Goal: Book appointment/travel/reservation

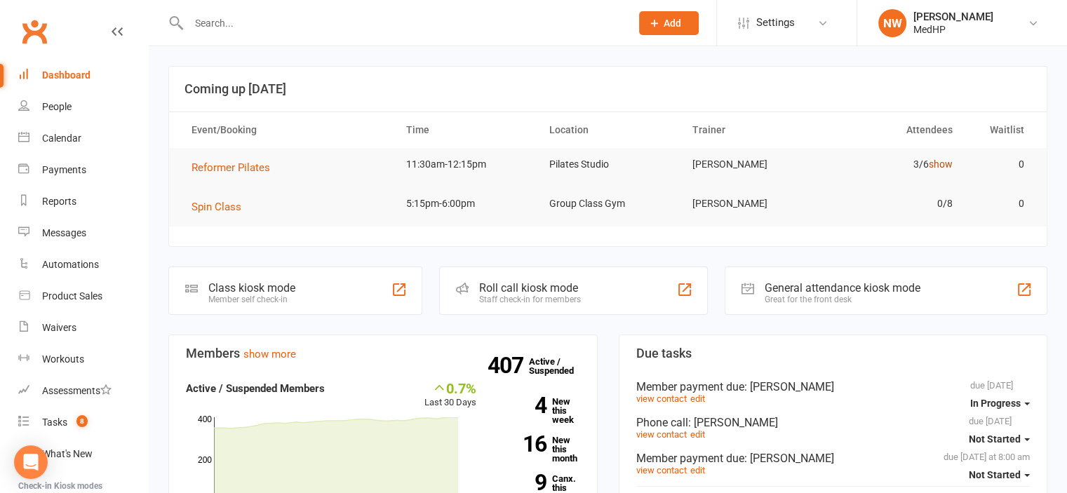
click at [933, 167] on link "show" at bounding box center [941, 164] width 24 height 11
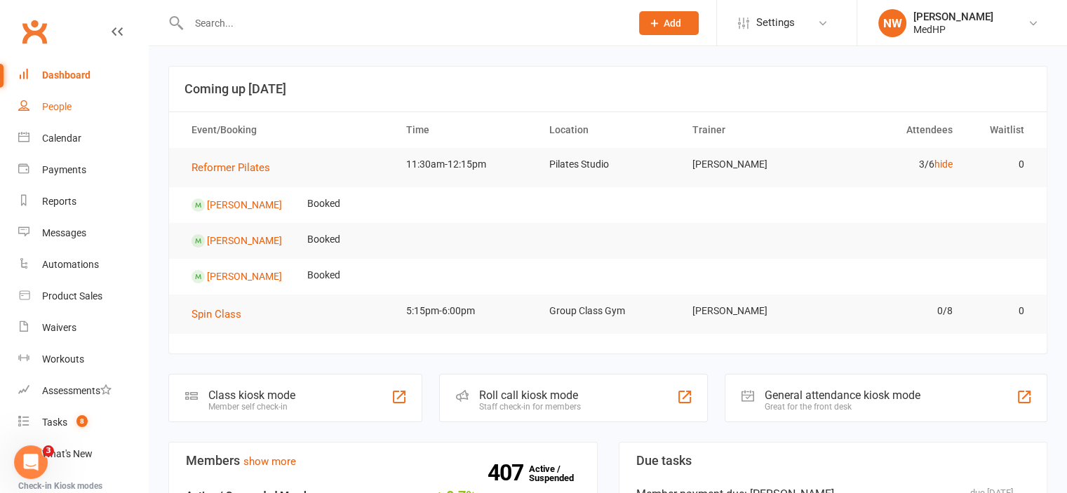
click at [50, 107] on div "People" at bounding box center [56, 106] width 29 height 11
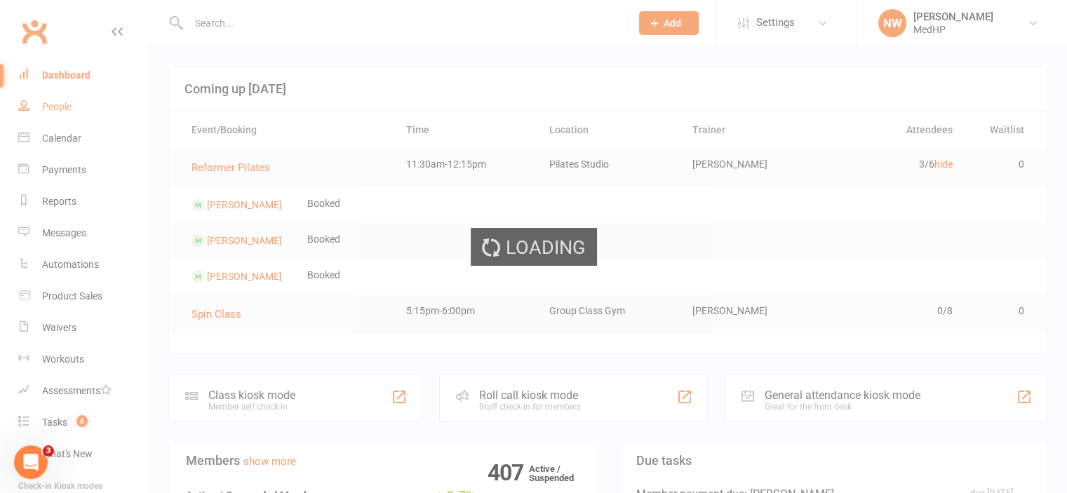
select select "100"
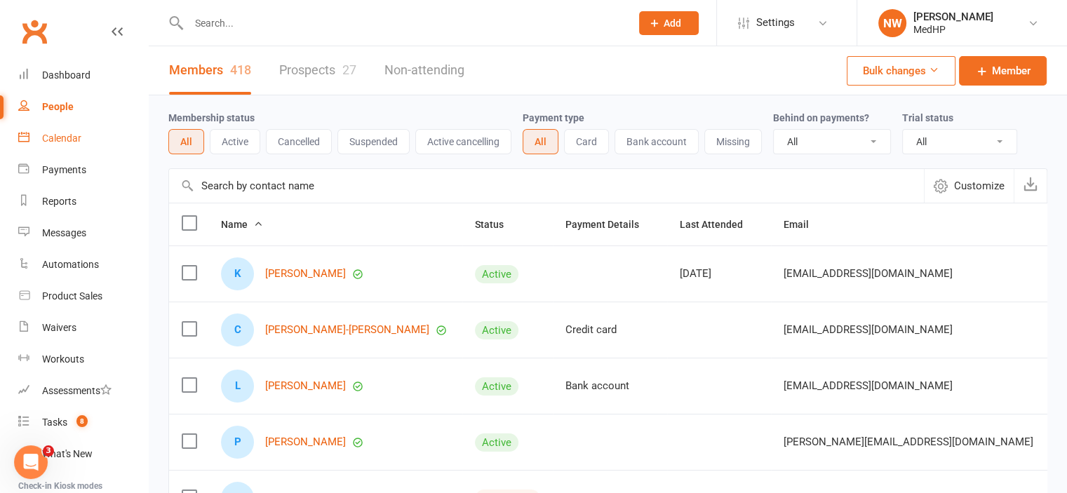
click at [48, 126] on link "Calendar" at bounding box center [83, 139] width 130 height 32
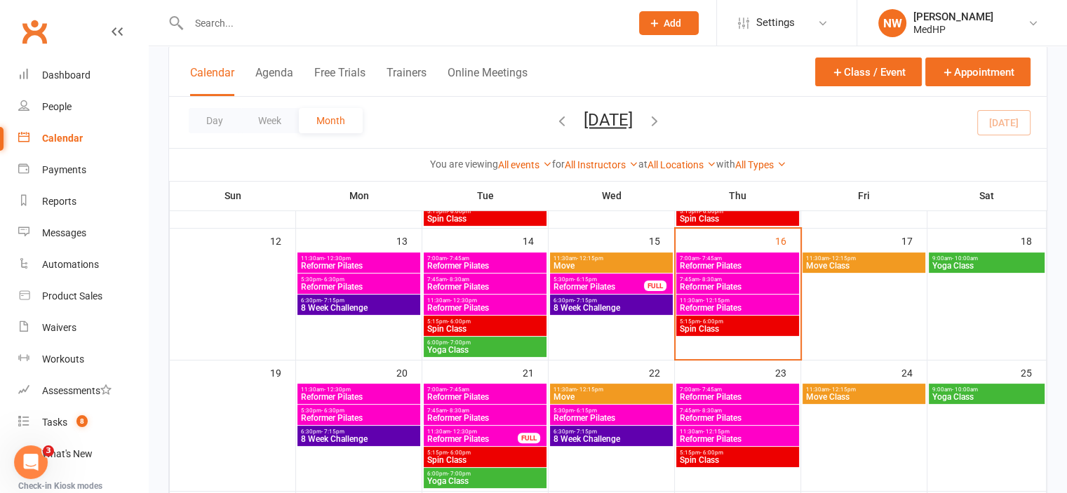
scroll to position [180, 0]
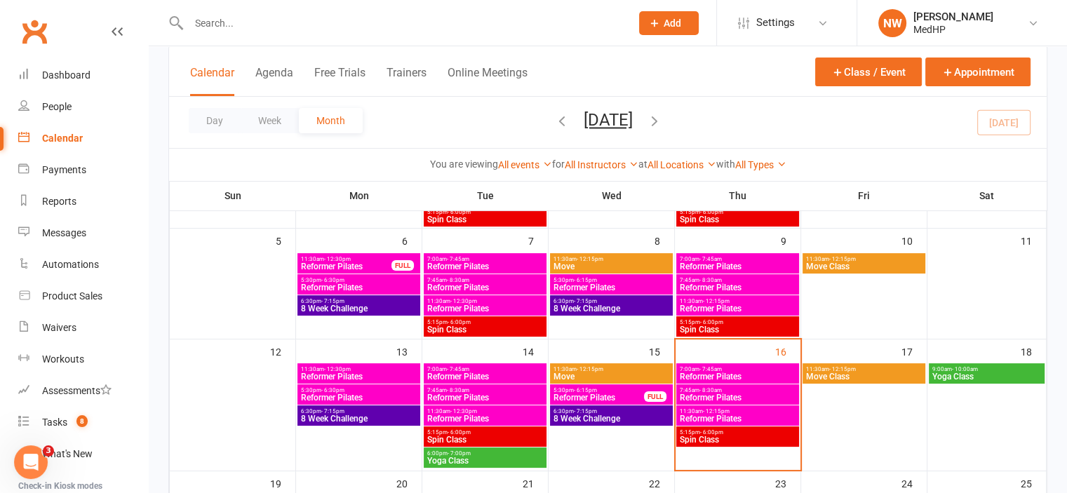
click at [773, 305] on span "Reformer Pilates" at bounding box center [737, 309] width 117 height 8
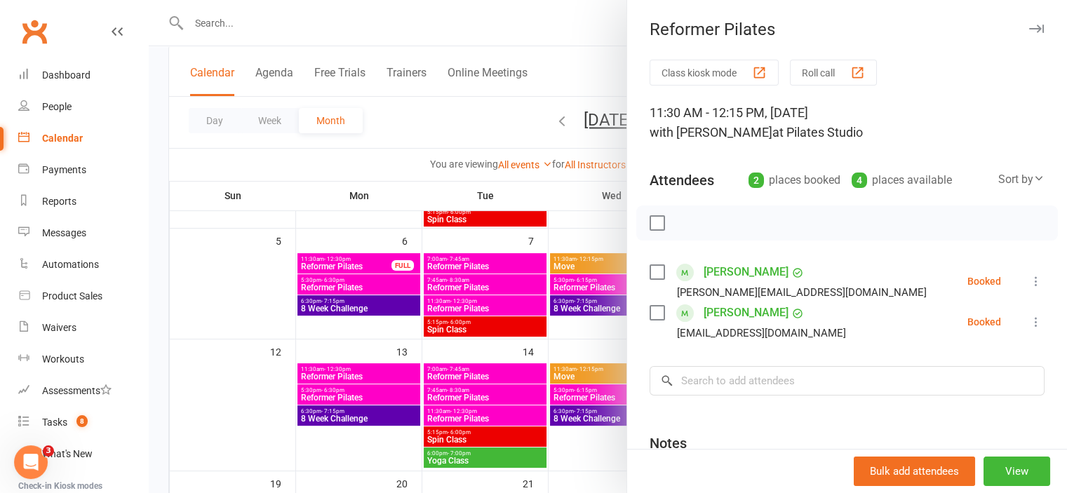
click at [493, 123] on div at bounding box center [608, 246] width 919 height 493
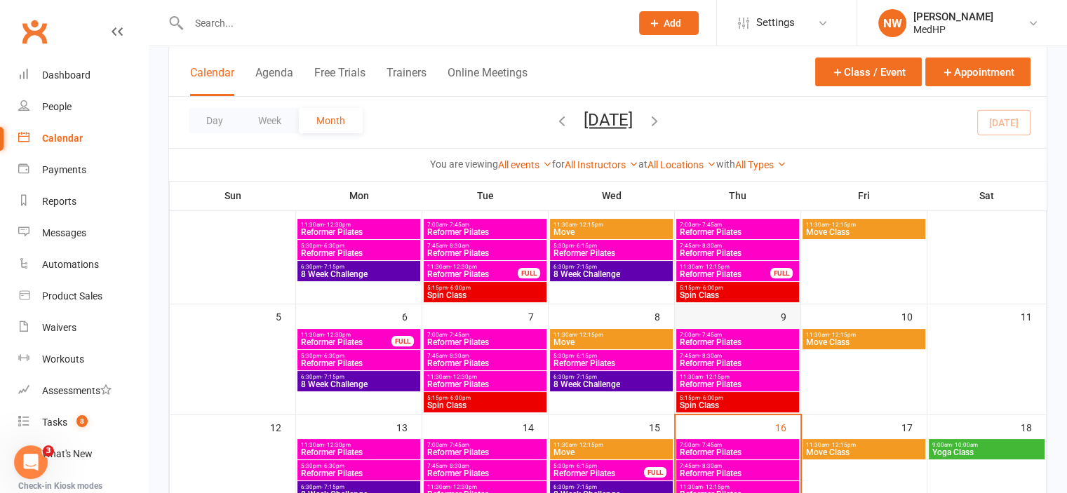
scroll to position [88, 0]
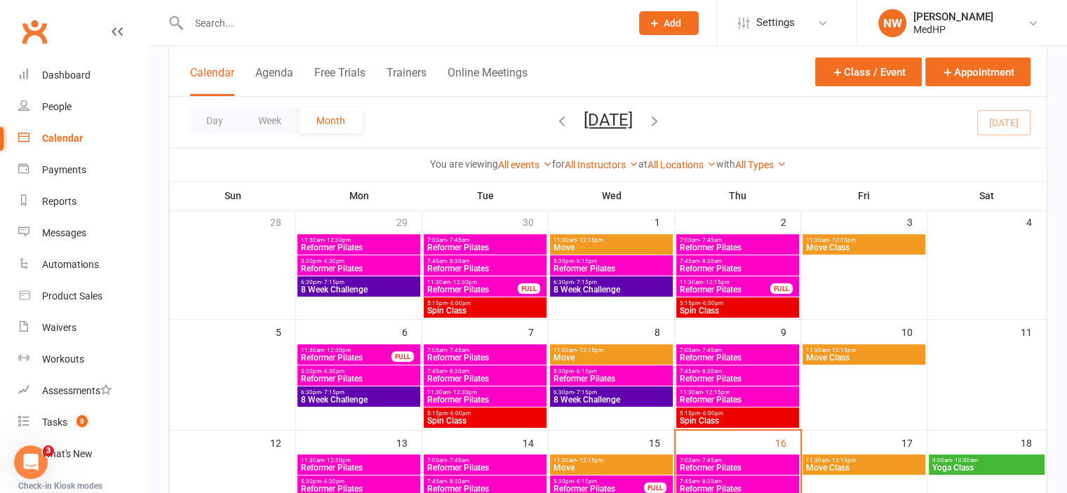
click at [692, 286] on span "Reformer Pilates" at bounding box center [725, 290] width 92 height 8
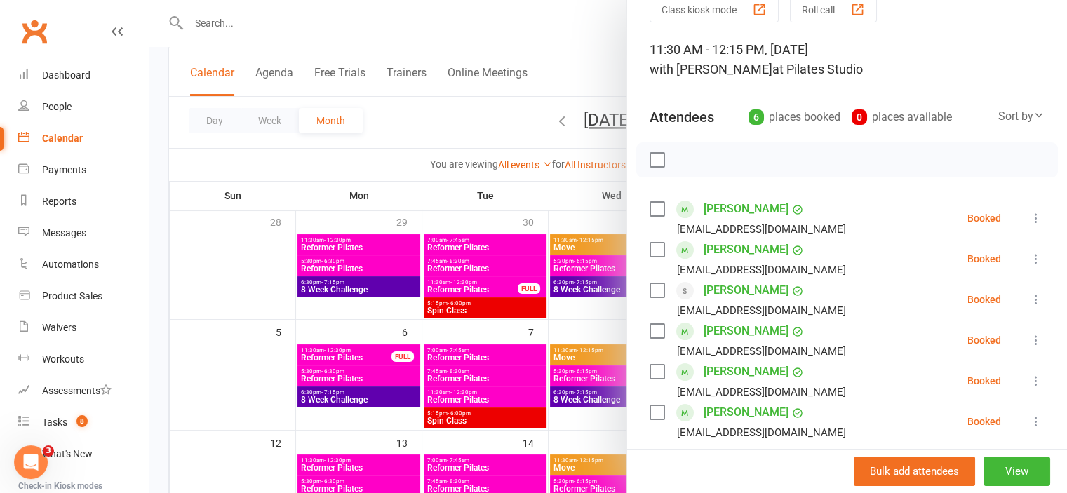
scroll to position [64, 0]
click at [491, 116] on div at bounding box center [608, 246] width 919 height 493
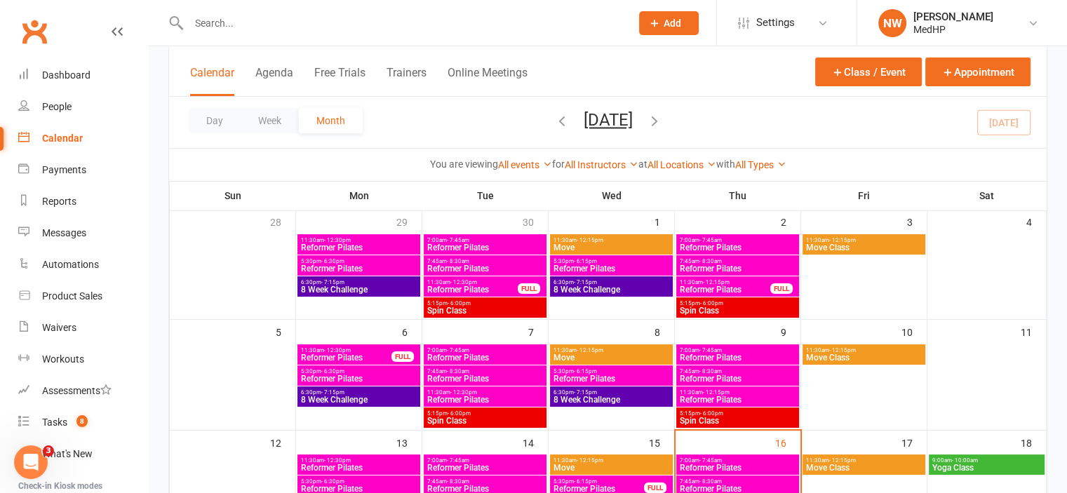
scroll to position [170, 0]
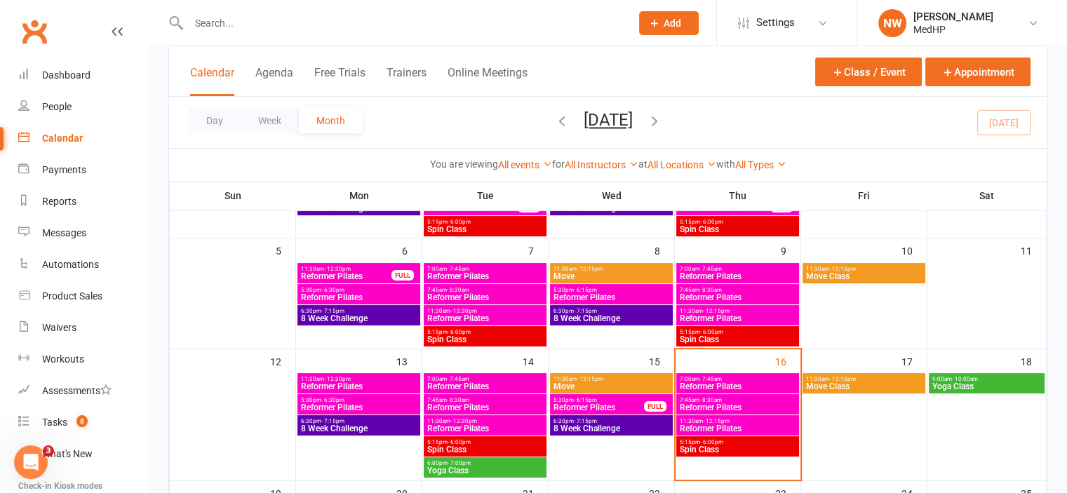
click at [618, 398] on span "5:30pm - 6:15pm" at bounding box center [599, 400] width 92 height 6
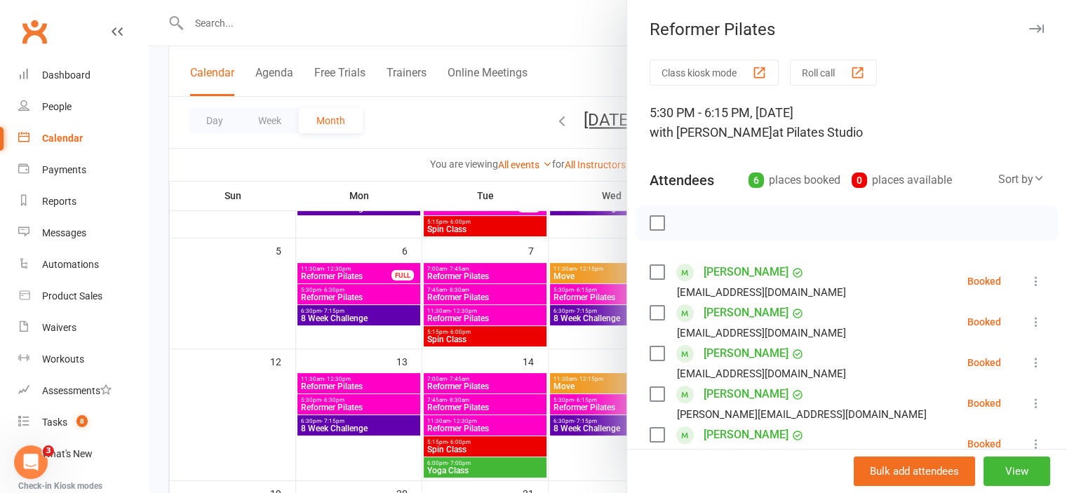
click at [601, 398] on div at bounding box center [608, 246] width 919 height 493
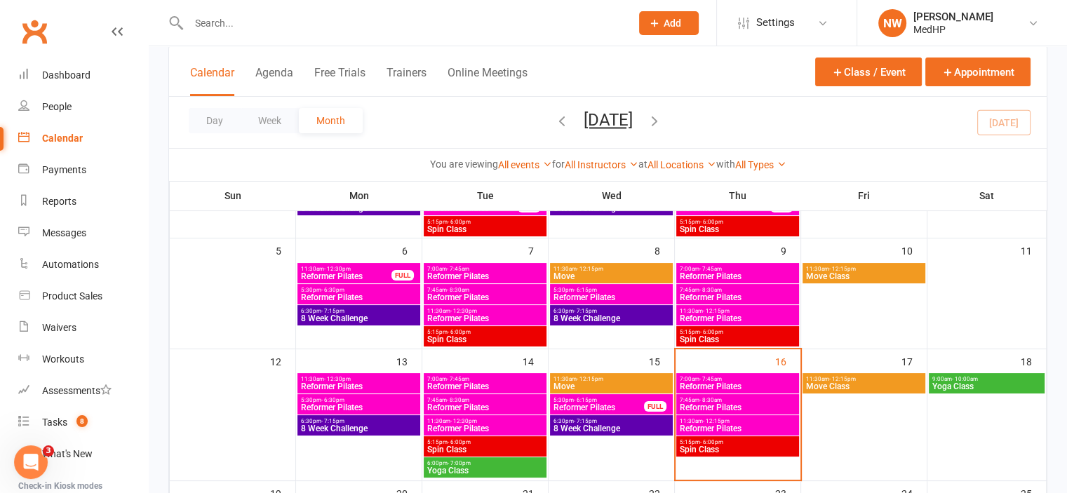
click at [514, 404] on span "Reformer Pilates" at bounding box center [485, 408] width 117 height 8
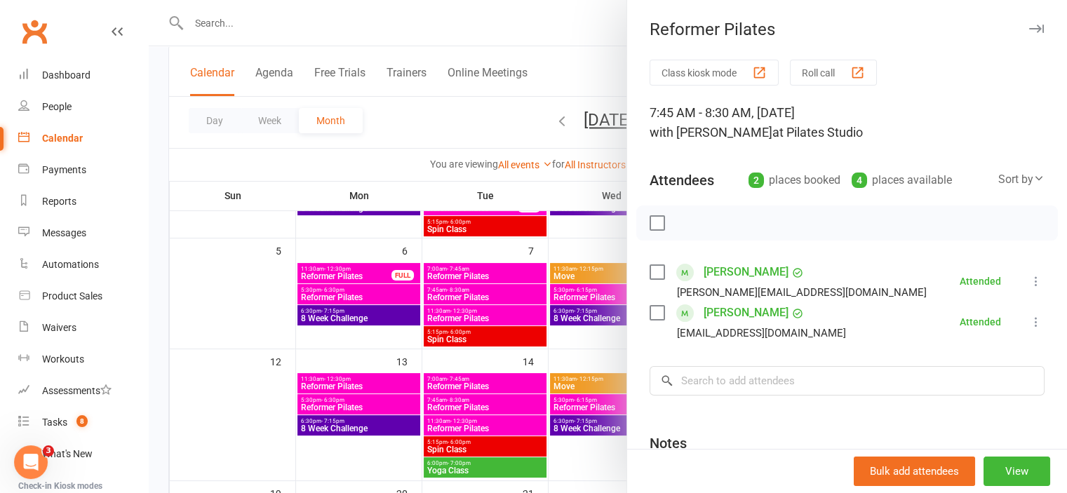
click at [514, 404] on div at bounding box center [608, 246] width 919 height 493
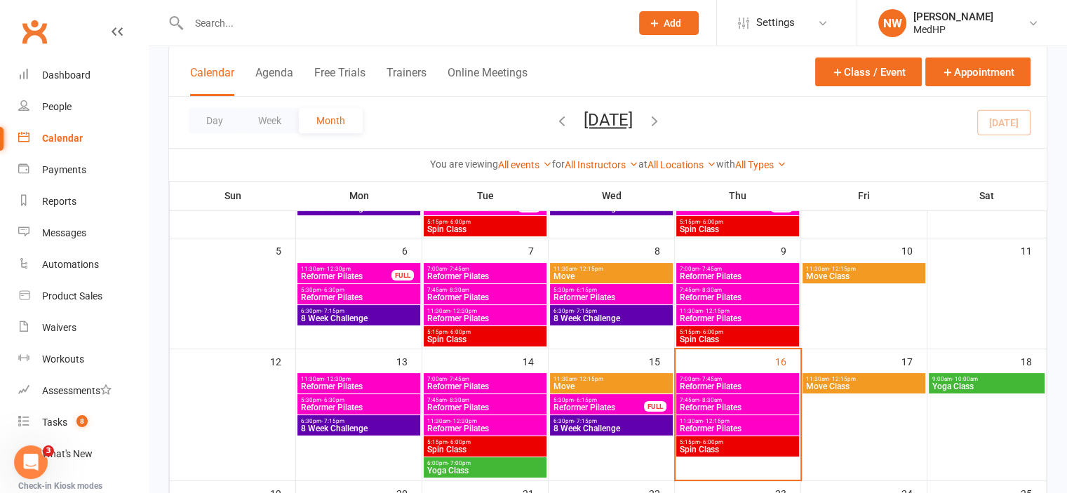
click at [502, 425] on span "Reformer Pilates" at bounding box center [485, 429] width 117 height 8
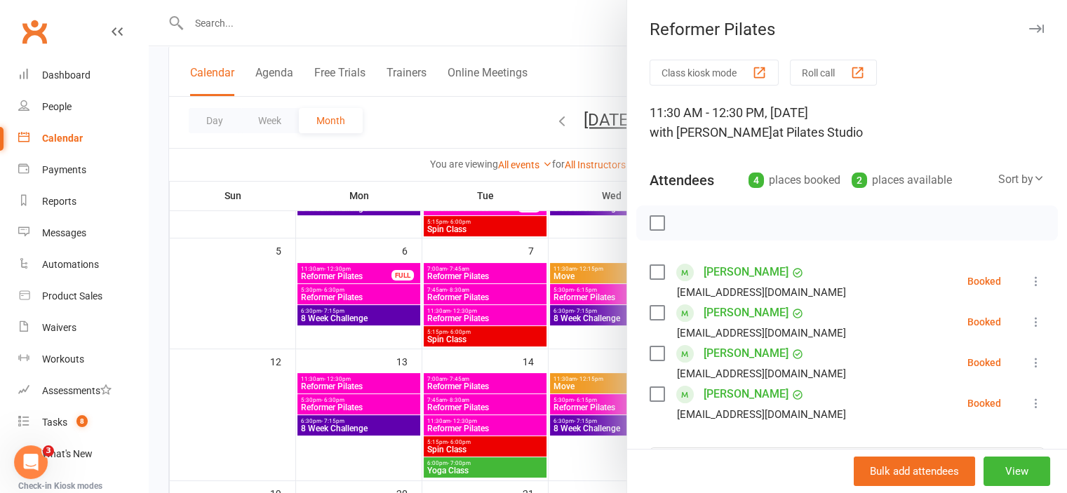
click at [502, 424] on div at bounding box center [608, 246] width 919 height 493
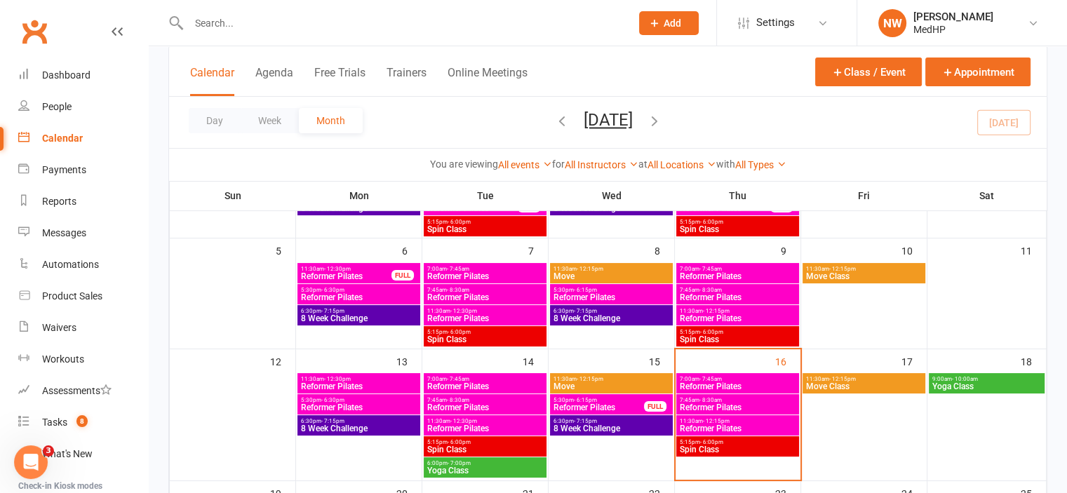
click at [594, 386] on span "Move" at bounding box center [611, 386] width 117 height 8
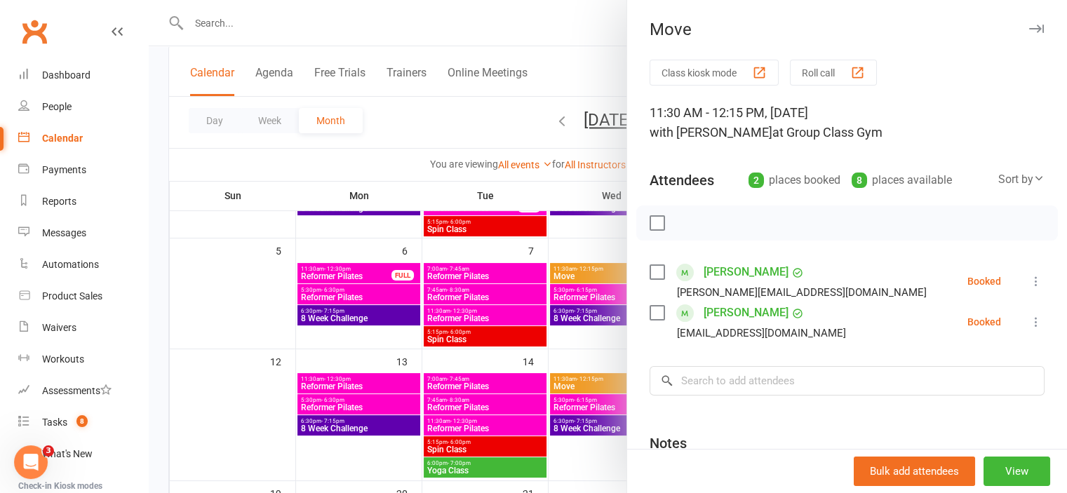
click at [594, 386] on div at bounding box center [608, 246] width 919 height 493
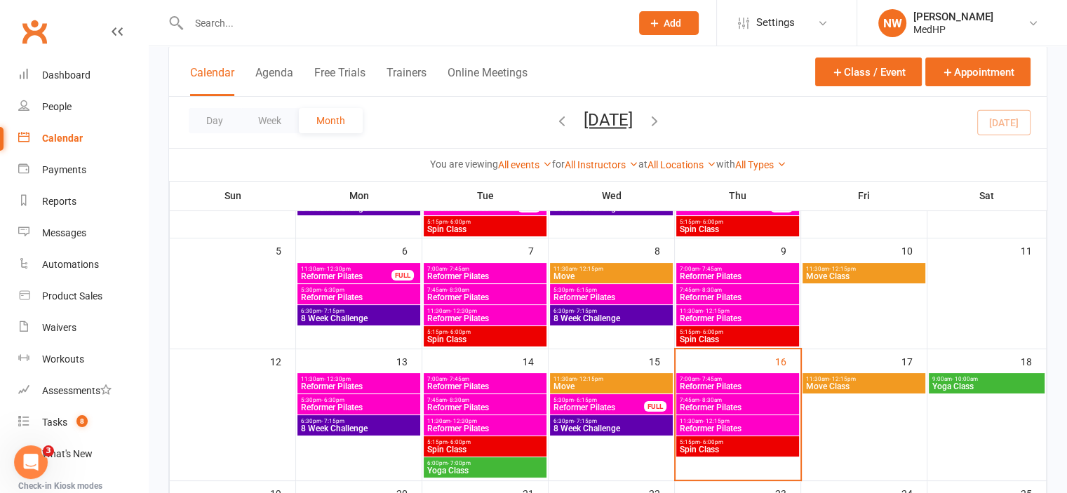
click at [328, 382] on span "Reformer Pilates" at bounding box center [358, 386] width 117 height 8
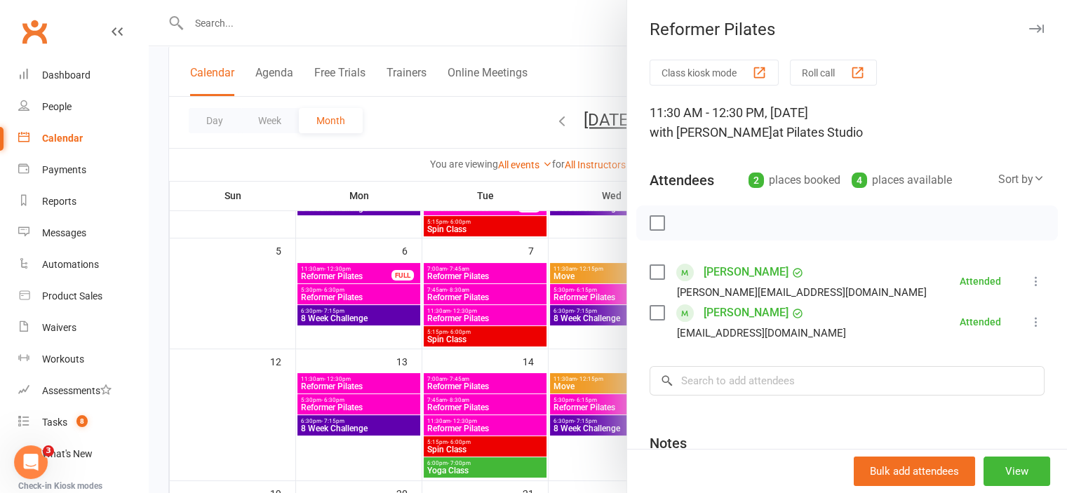
click at [328, 382] on div at bounding box center [608, 246] width 919 height 493
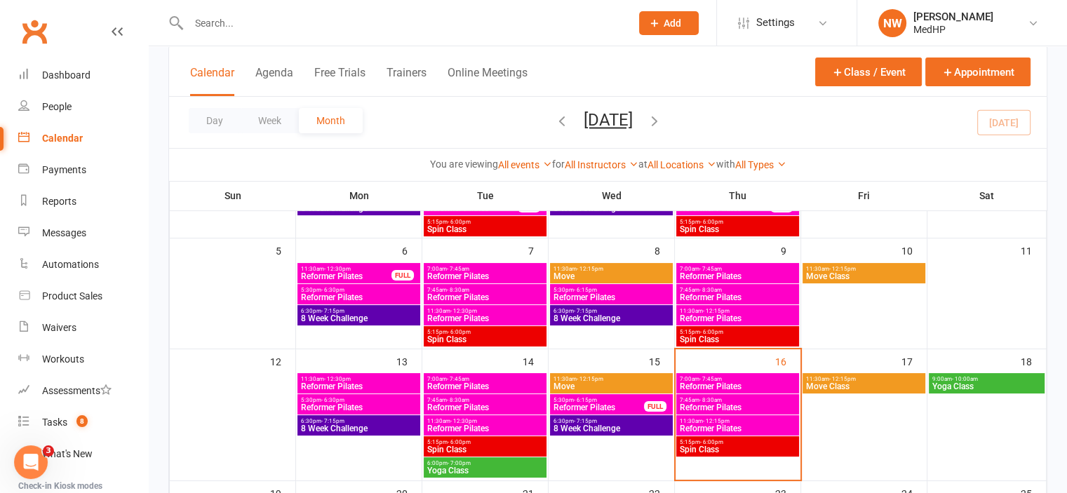
click at [835, 383] on span "Move Class" at bounding box center [864, 386] width 117 height 8
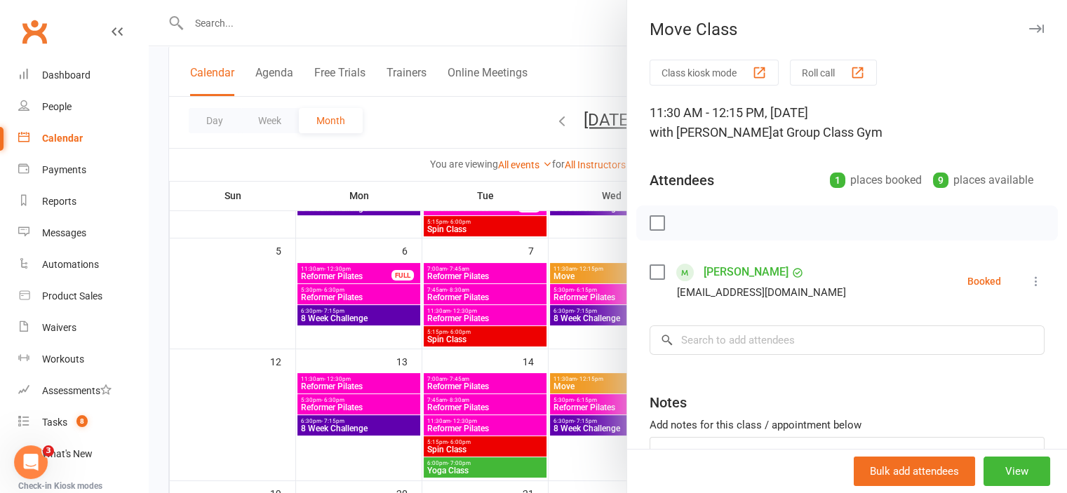
click at [561, 349] on div at bounding box center [608, 246] width 919 height 493
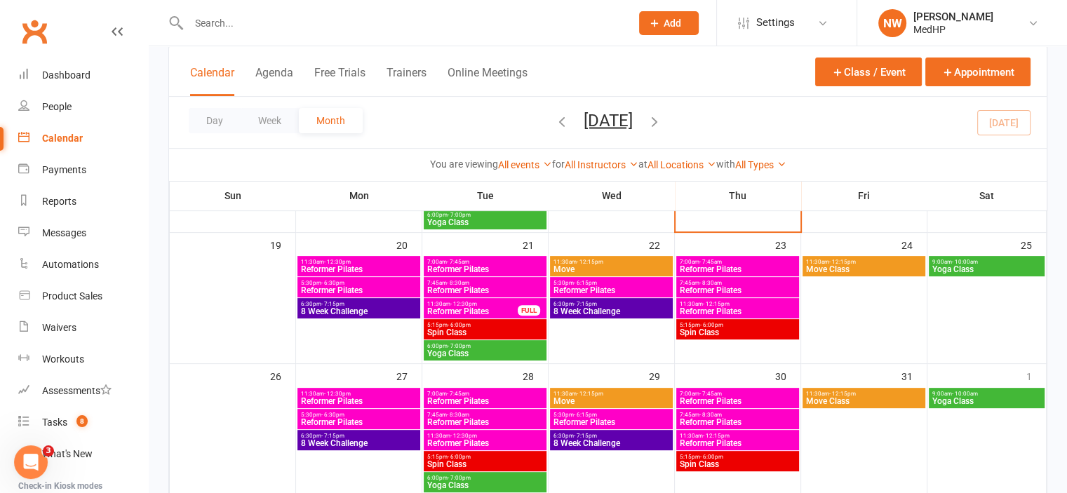
scroll to position [420, 0]
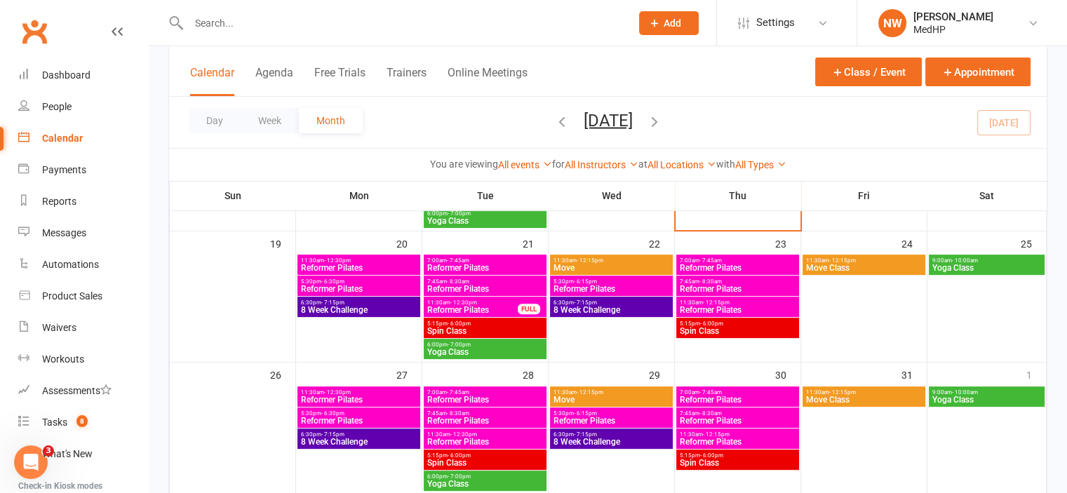
click at [693, 307] on span "Reformer Pilates" at bounding box center [737, 310] width 117 height 8
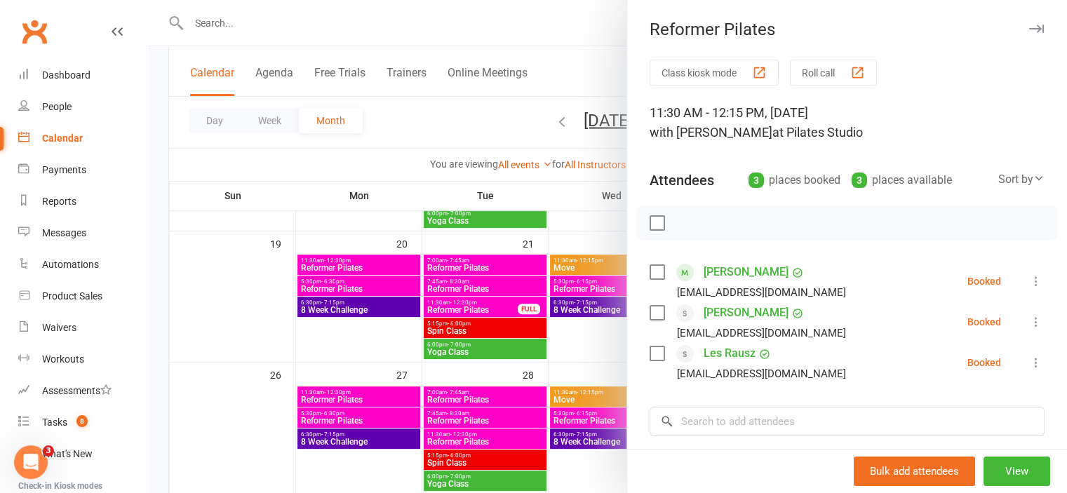
click at [454, 112] on div at bounding box center [608, 246] width 919 height 493
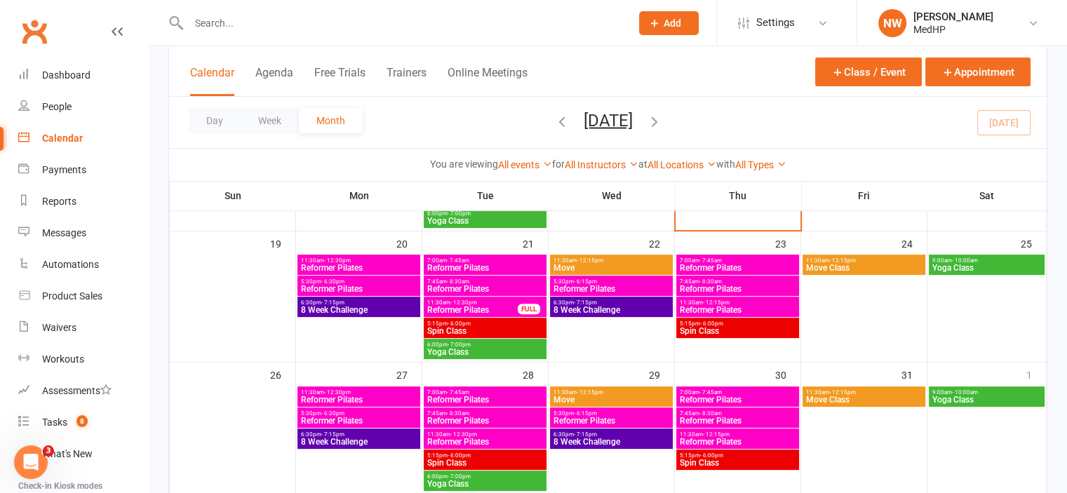
click at [451, 302] on span "- 12:30pm" at bounding box center [464, 303] width 27 height 6
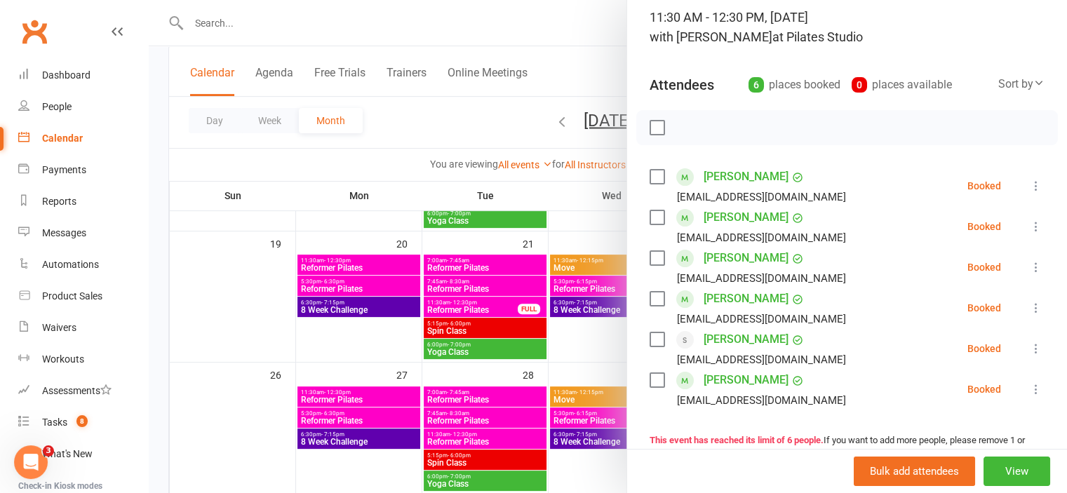
scroll to position [95, 0]
click at [348, 263] on div at bounding box center [608, 246] width 919 height 493
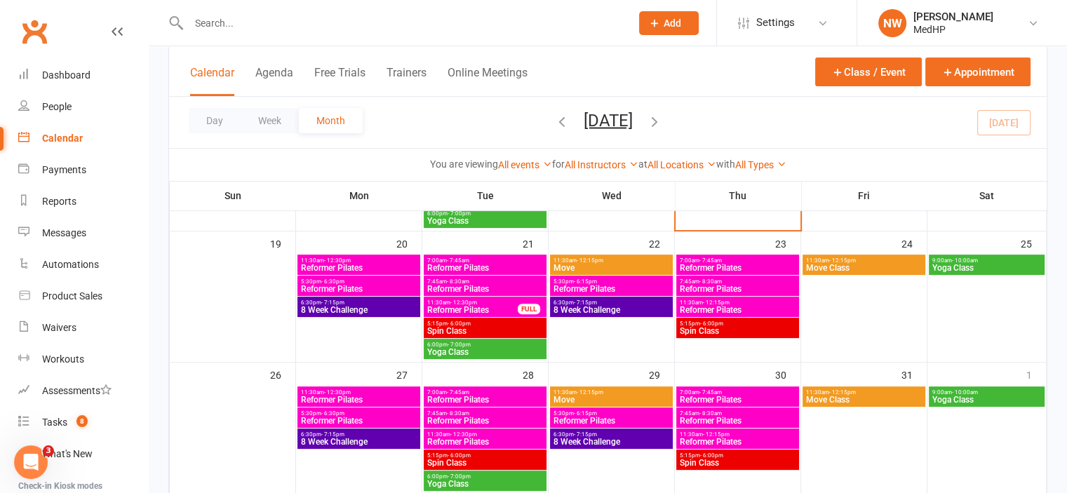
click at [348, 264] on span "Reformer Pilates" at bounding box center [358, 268] width 117 height 8
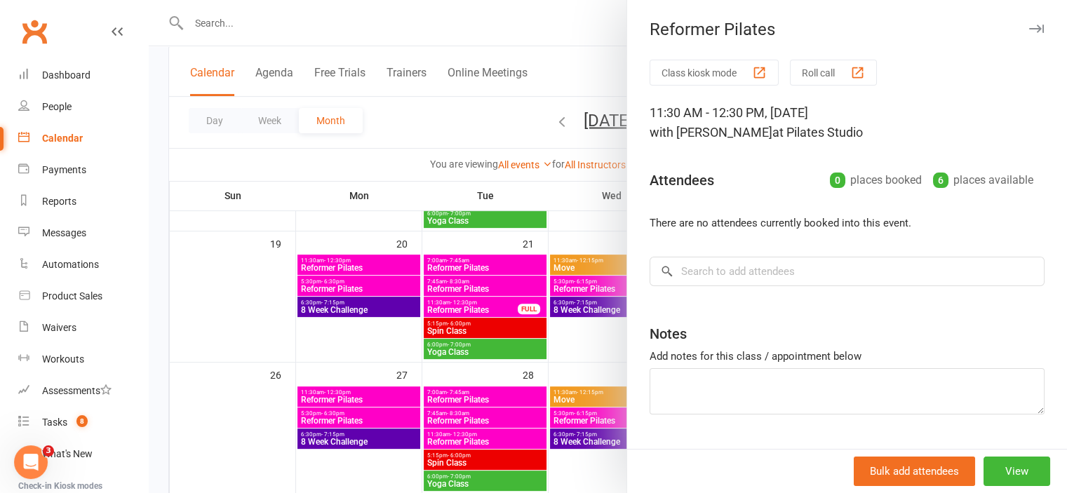
click at [348, 263] on div at bounding box center [608, 246] width 919 height 493
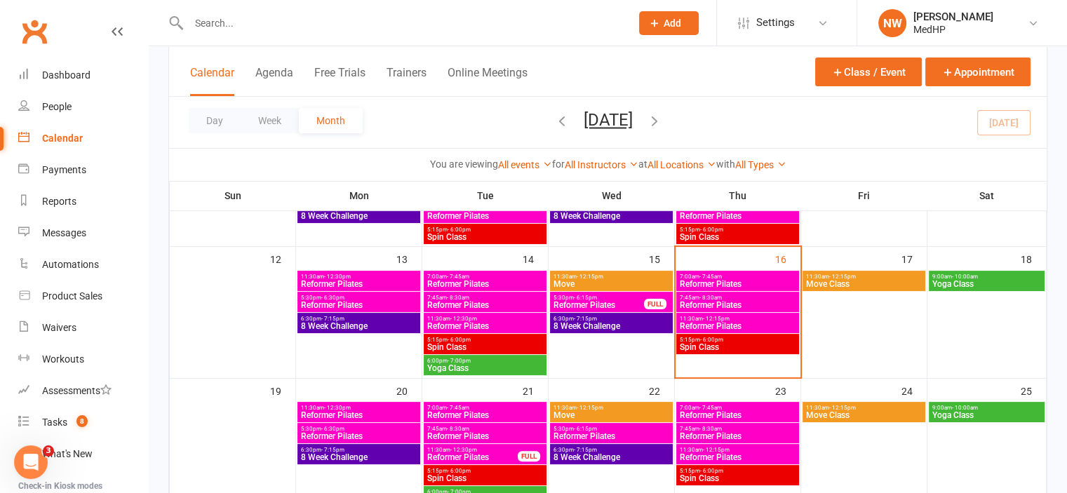
scroll to position [272, 0]
